Goal: Use online tool/utility: Utilize a website feature to perform a specific function

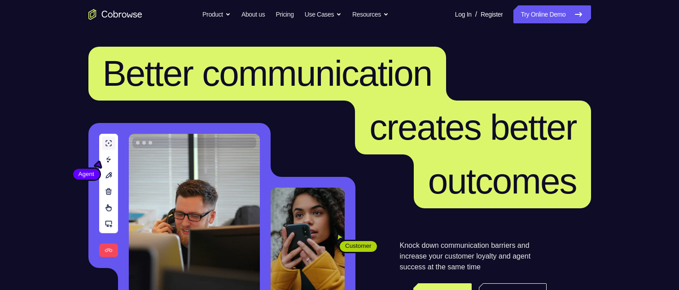
scroll to position [90, 0]
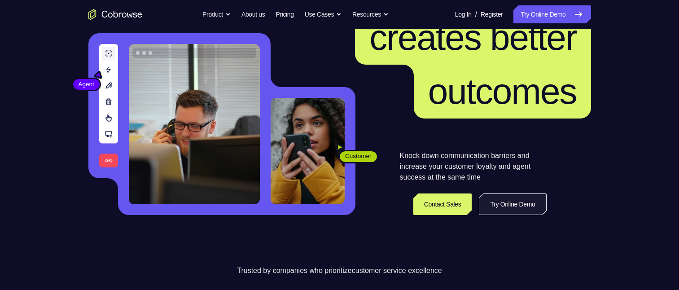
click at [496, 204] on link "Try Online Demo" at bounding box center [512, 204] width 67 height 22
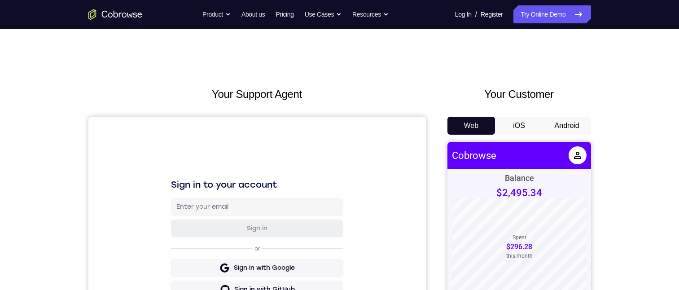
click at [563, 126] on button "Android" at bounding box center [567, 126] width 48 height 18
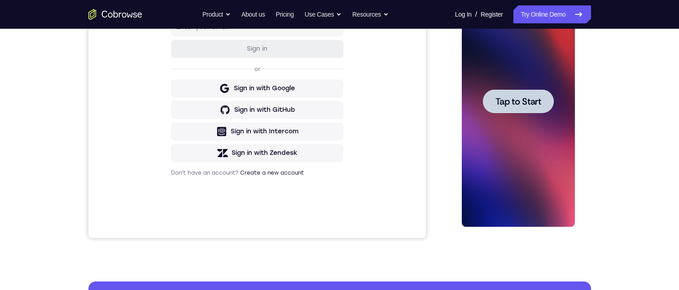
drag, startPoint x: 524, startPoint y: 103, endPoint x: 1042, endPoint y: 131, distance: 518.4
click at [524, 103] on span "Tap to Start" at bounding box center [519, 101] width 46 height 9
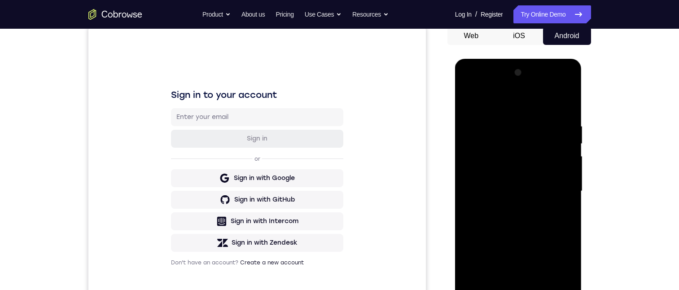
scroll to position [180, 0]
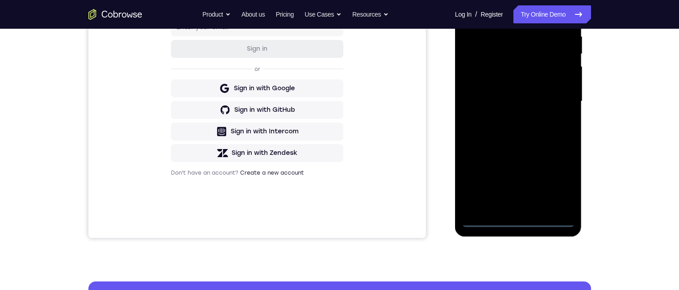
drag, startPoint x: 519, startPoint y: 221, endPoint x: 1038, endPoint y: 150, distance: 523.8
click at [519, 221] on div at bounding box center [518, 101] width 113 height 251
drag, startPoint x: 520, startPoint y: 140, endPoint x: 541, endPoint y: 74, distance: 69.1
click at [541, 74] on div at bounding box center [518, 101] width 113 height 251
click at [478, 90] on div at bounding box center [518, 101] width 113 height 251
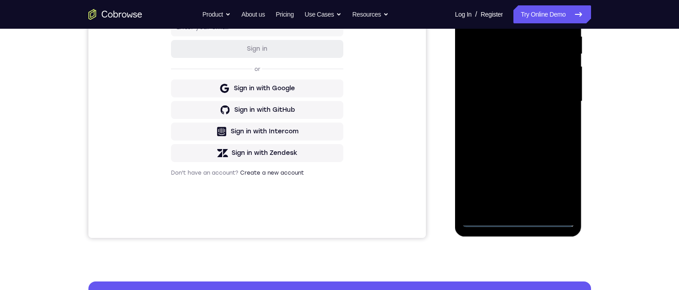
click at [505, 105] on div at bounding box center [518, 101] width 113 height 251
click at [508, 205] on div at bounding box center [518, 101] width 113 height 251
click at [518, 68] on div at bounding box center [518, 101] width 113 height 251
click at [526, 45] on div at bounding box center [518, 101] width 113 height 251
click at [483, 65] on div at bounding box center [518, 101] width 113 height 251
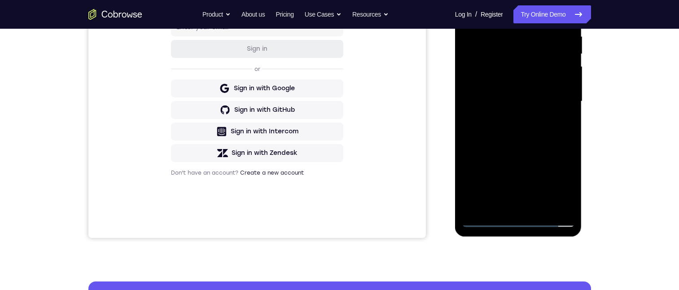
click at [560, 199] on div at bounding box center [518, 101] width 113 height 251
click at [555, 203] on div at bounding box center [518, 101] width 113 height 251
click at [507, 207] on div at bounding box center [518, 101] width 113 height 251
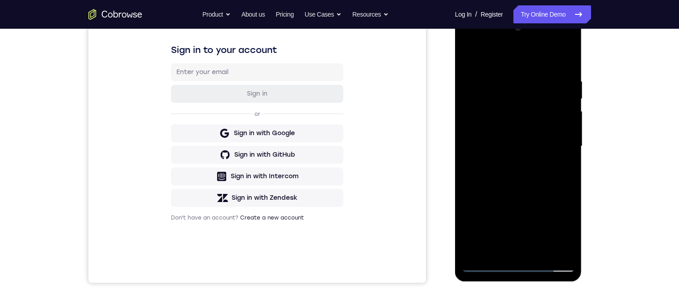
click at [558, 142] on div at bounding box center [518, 146] width 113 height 251
click at [517, 136] on div at bounding box center [518, 146] width 113 height 251
click at [488, 141] on div at bounding box center [518, 146] width 113 height 251
click at [474, 104] on div at bounding box center [518, 146] width 113 height 251
click at [492, 142] on div at bounding box center [518, 146] width 113 height 251
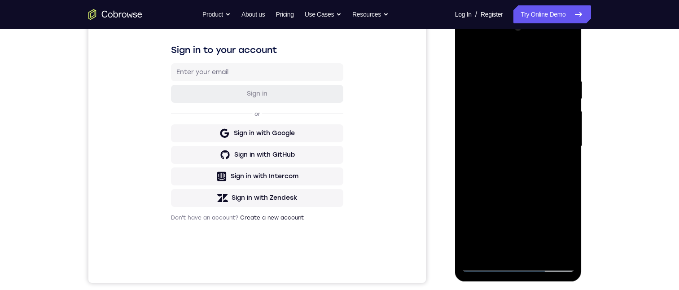
click at [499, 104] on div at bounding box center [518, 146] width 113 height 251
click at [491, 72] on div at bounding box center [518, 146] width 113 height 251
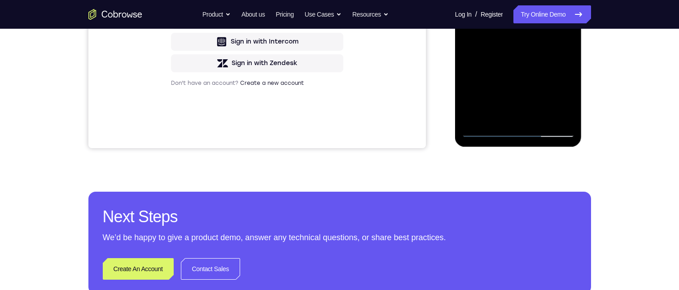
click at [484, 130] on div at bounding box center [518, 11] width 113 height 251
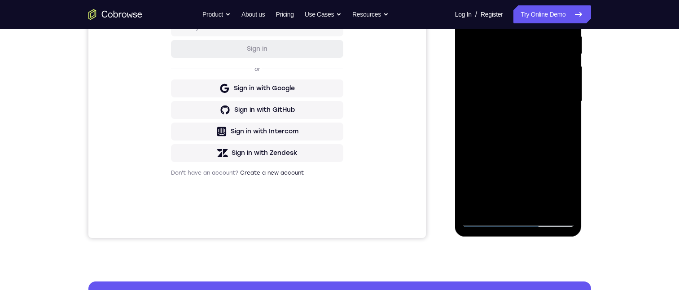
scroll to position [135, 0]
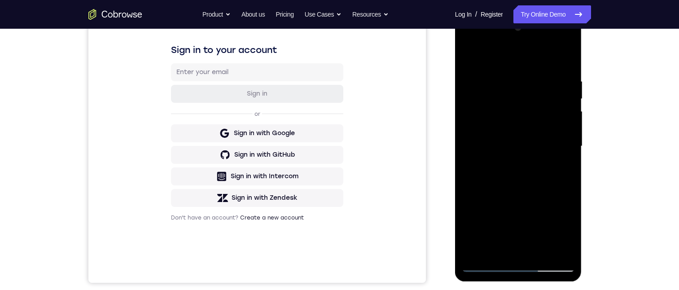
click at [513, 90] on div at bounding box center [518, 146] width 113 height 251
click at [508, 106] on div at bounding box center [518, 146] width 113 height 251
click at [470, 42] on div at bounding box center [518, 146] width 113 height 251
click at [505, 215] on div at bounding box center [518, 146] width 113 height 251
click at [503, 153] on div at bounding box center [518, 146] width 113 height 251
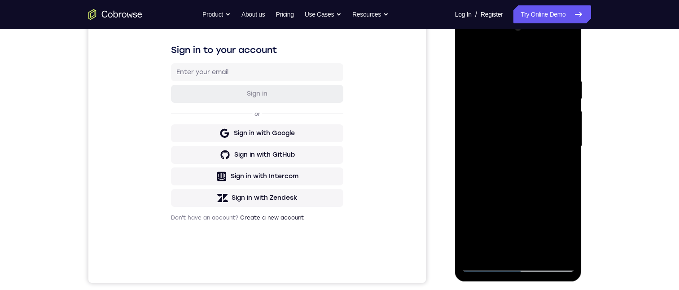
click at [485, 260] on div at bounding box center [518, 146] width 113 height 251
click at [486, 264] on div at bounding box center [518, 146] width 113 height 251
click at [487, 267] on div at bounding box center [518, 146] width 113 height 251
click at [519, 266] on div at bounding box center [518, 146] width 113 height 251
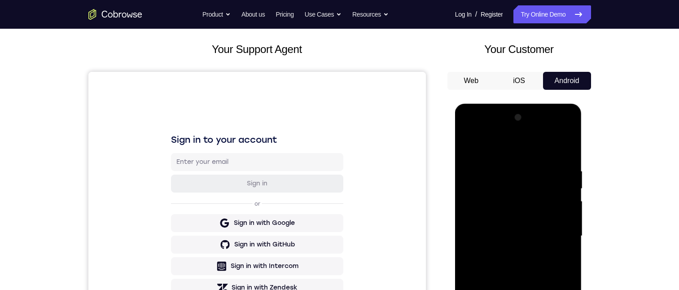
scroll to position [0, 0]
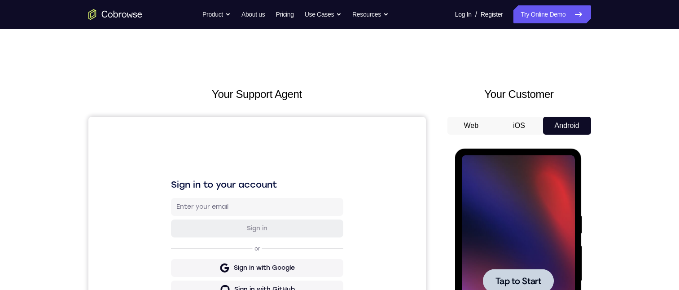
click at [527, 274] on div at bounding box center [518, 281] width 71 height 24
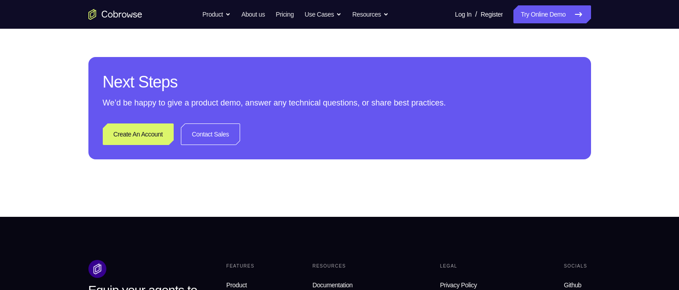
scroll to position [314, 0]
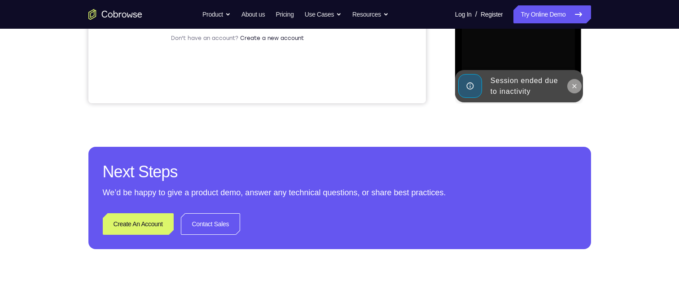
click at [576, 88] on icon at bounding box center [574, 86] width 7 height 7
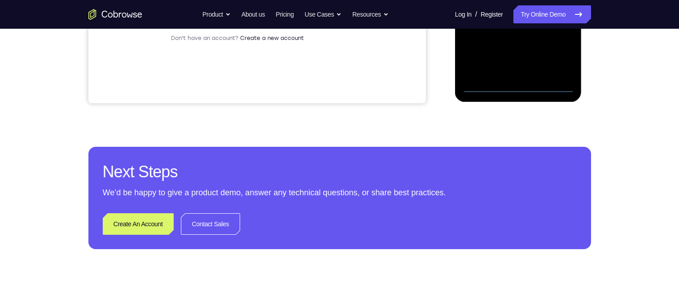
scroll to position [359, 0]
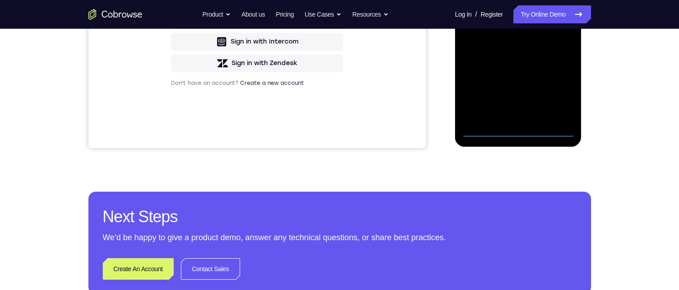
drag, startPoint x: 532, startPoint y: 73, endPoint x: 540, endPoint y: 34, distance: 39.9
click at [540, 34] on div at bounding box center [518, 11] width 113 height 251
drag, startPoint x: 537, startPoint y: 40, endPoint x: 539, endPoint y: 30, distance: 10.0
click at [537, 0] on div at bounding box center [518, 11] width 113 height 251
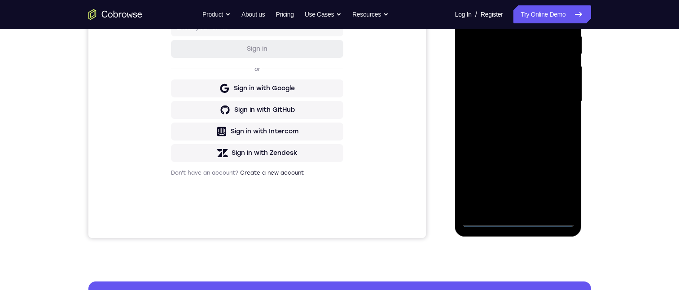
click at [486, 90] on div at bounding box center [518, 101] width 113 height 251
click at [536, 102] on div at bounding box center [518, 101] width 113 height 251
click at [519, 205] on div at bounding box center [518, 101] width 113 height 251
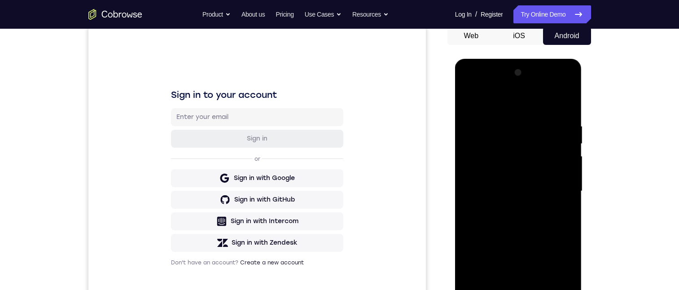
click at [505, 161] on div at bounding box center [518, 191] width 113 height 251
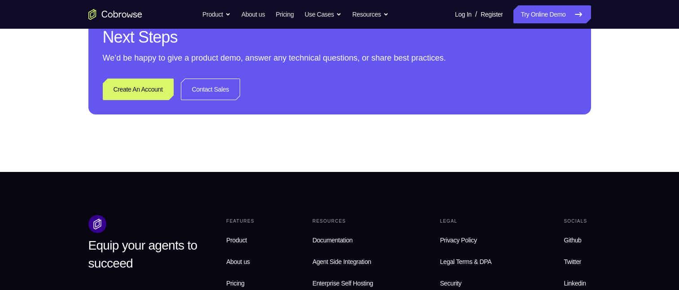
scroll to position [314, 0]
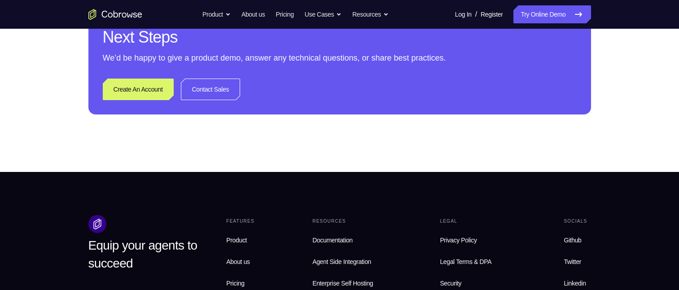
scroll to position [180, 0]
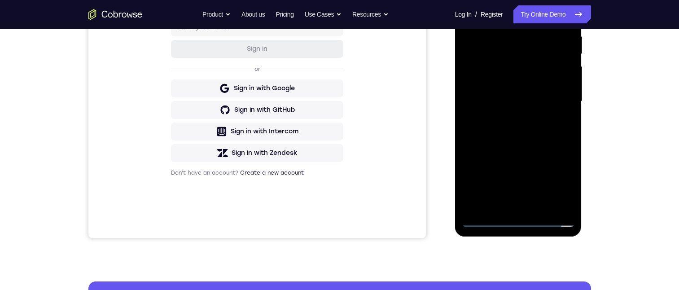
drag, startPoint x: 542, startPoint y: 72, endPoint x: 1138, endPoint y: 53, distance: 597.0
click at [541, 72] on div at bounding box center [518, 101] width 113 height 251
click at [533, 69] on div at bounding box center [518, 101] width 113 height 251
click at [560, 199] on div at bounding box center [518, 101] width 113 height 251
click at [557, 203] on div at bounding box center [518, 101] width 113 height 251
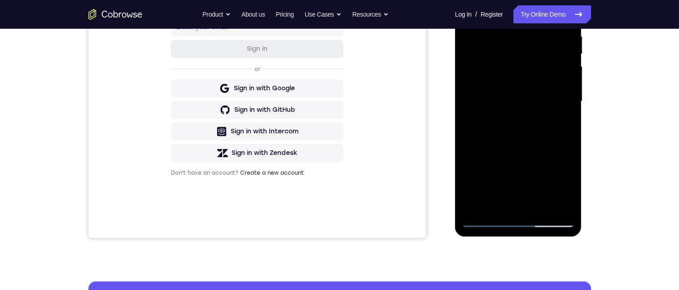
click at [540, 206] on div at bounding box center [518, 101] width 113 height 251
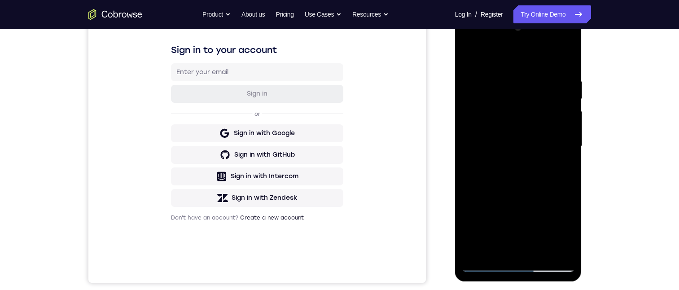
click at [559, 141] on div at bounding box center [518, 146] width 113 height 251
click at [524, 146] on div at bounding box center [518, 146] width 113 height 251
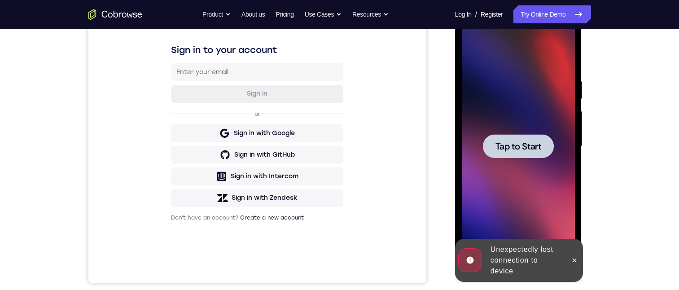
drag, startPoint x: 532, startPoint y: 156, endPoint x: 582, endPoint y: 250, distance: 106.6
click at [532, 155] on div at bounding box center [518, 146] width 71 height 24
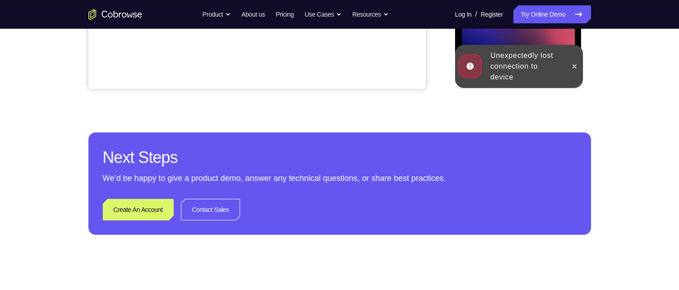
scroll to position [224, 0]
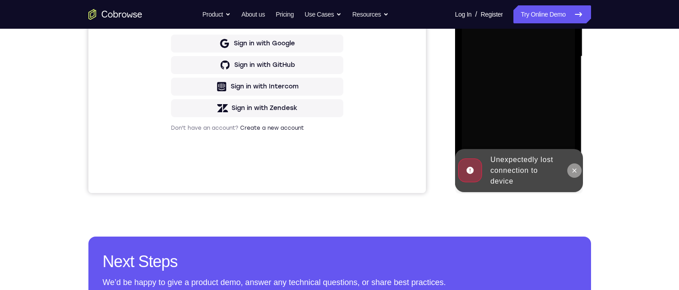
click at [572, 174] on button at bounding box center [574, 170] width 14 height 14
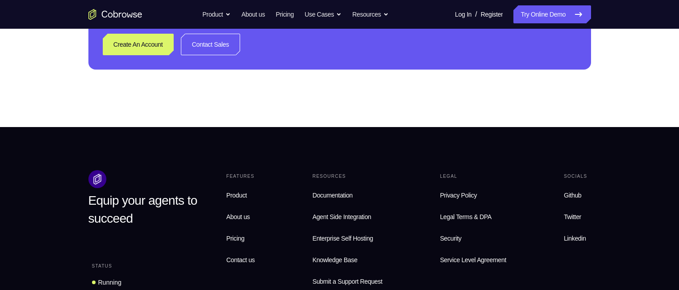
scroll to position [269, 0]
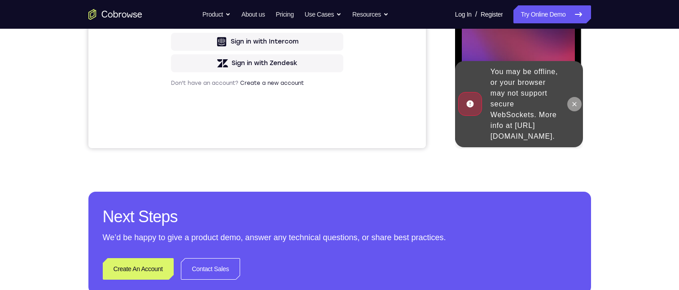
click at [577, 101] on icon at bounding box center [574, 104] width 7 height 7
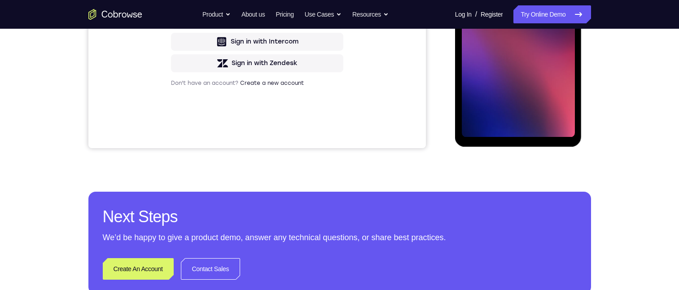
scroll to position [180, 0]
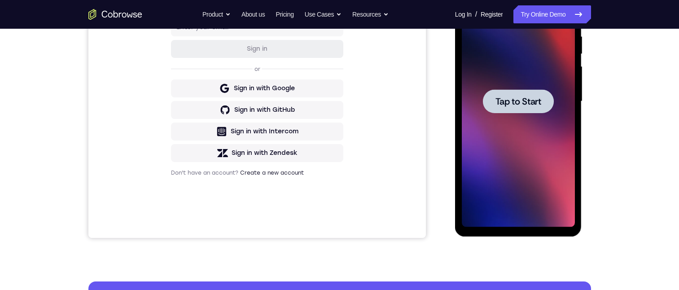
click at [515, 101] on span "Tap to Start" at bounding box center [519, 101] width 46 height 9
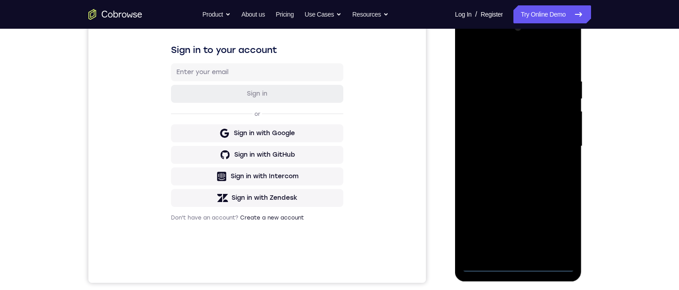
scroll to position [224, 0]
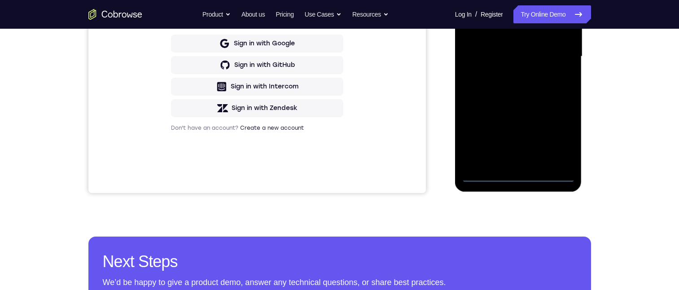
click at [521, 172] on div at bounding box center [518, 56] width 113 height 251
click at [518, 176] on div at bounding box center [518, 56] width 113 height 251
drag, startPoint x: 516, startPoint y: 105, endPoint x: 516, endPoint y: 48, distance: 56.6
click at [516, 48] on div at bounding box center [518, 56] width 113 height 251
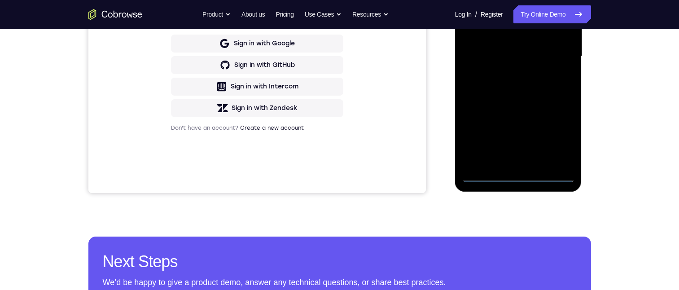
click at [479, 50] on div at bounding box center [518, 56] width 113 height 251
click at [523, 63] on div at bounding box center [518, 56] width 113 height 251
click at [531, 164] on div at bounding box center [518, 56] width 113 height 251
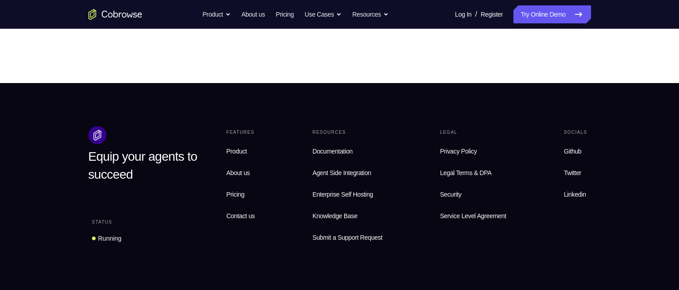
scroll to position [284, 0]
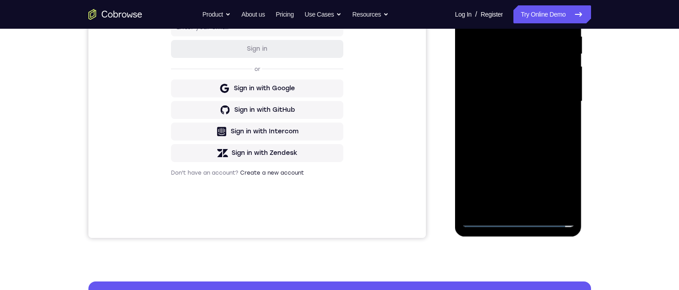
click at [528, 48] on div at bounding box center [518, 101] width 113 height 251
drag, startPoint x: 515, startPoint y: 66, endPoint x: 1035, endPoint y: -5, distance: 524.7
click at [515, 66] on div at bounding box center [518, 101] width 113 height 251
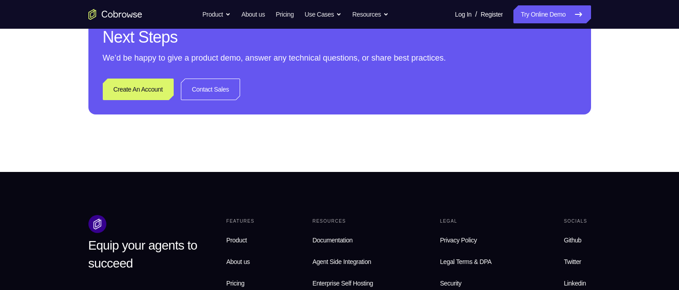
scroll to position [314, 0]
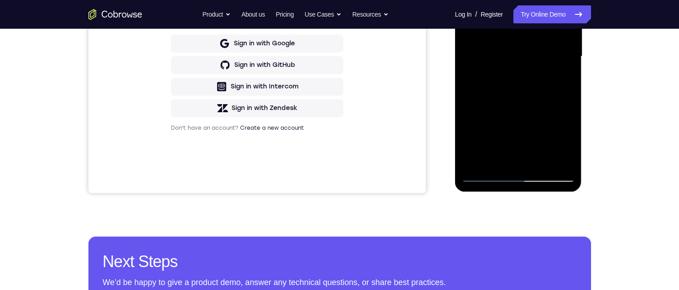
scroll to position [135, 0]
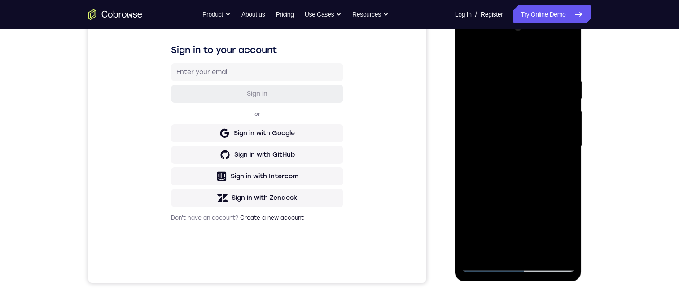
click at [488, 136] on div at bounding box center [518, 146] width 113 height 251
click at [470, 44] on div at bounding box center [518, 146] width 113 height 251
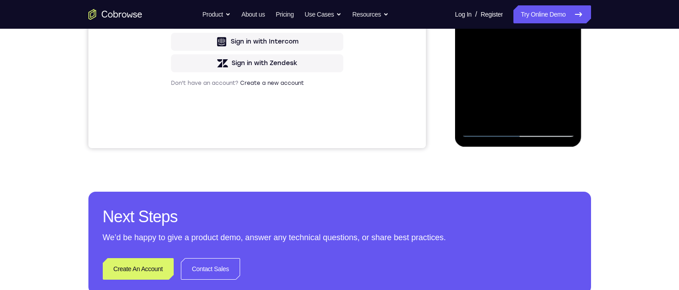
click at [517, 63] on div at bounding box center [518, 11] width 113 height 251
click at [520, 62] on div at bounding box center [518, 11] width 113 height 251
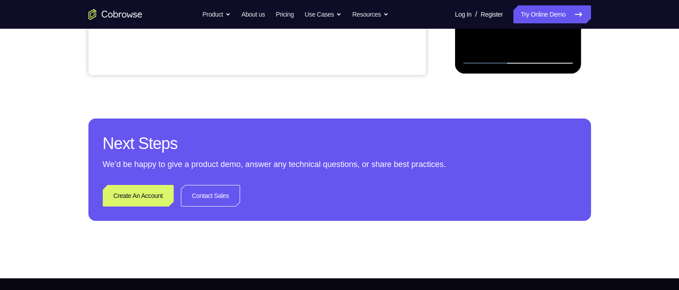
scroll to position [314, 0]
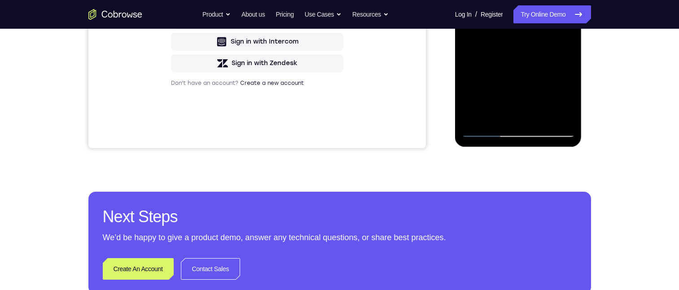
scroll to position [359, 0]
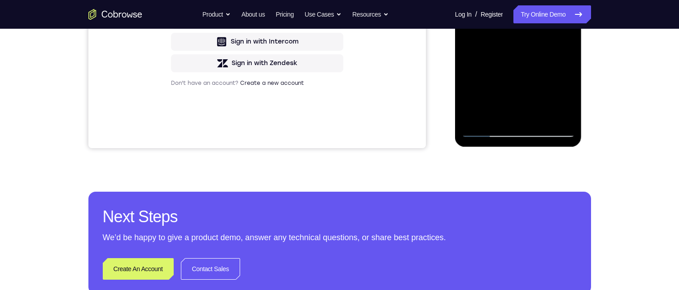
scroll to position [224, 0]
